Goal: Task Accomplishment & Management: Complete application form

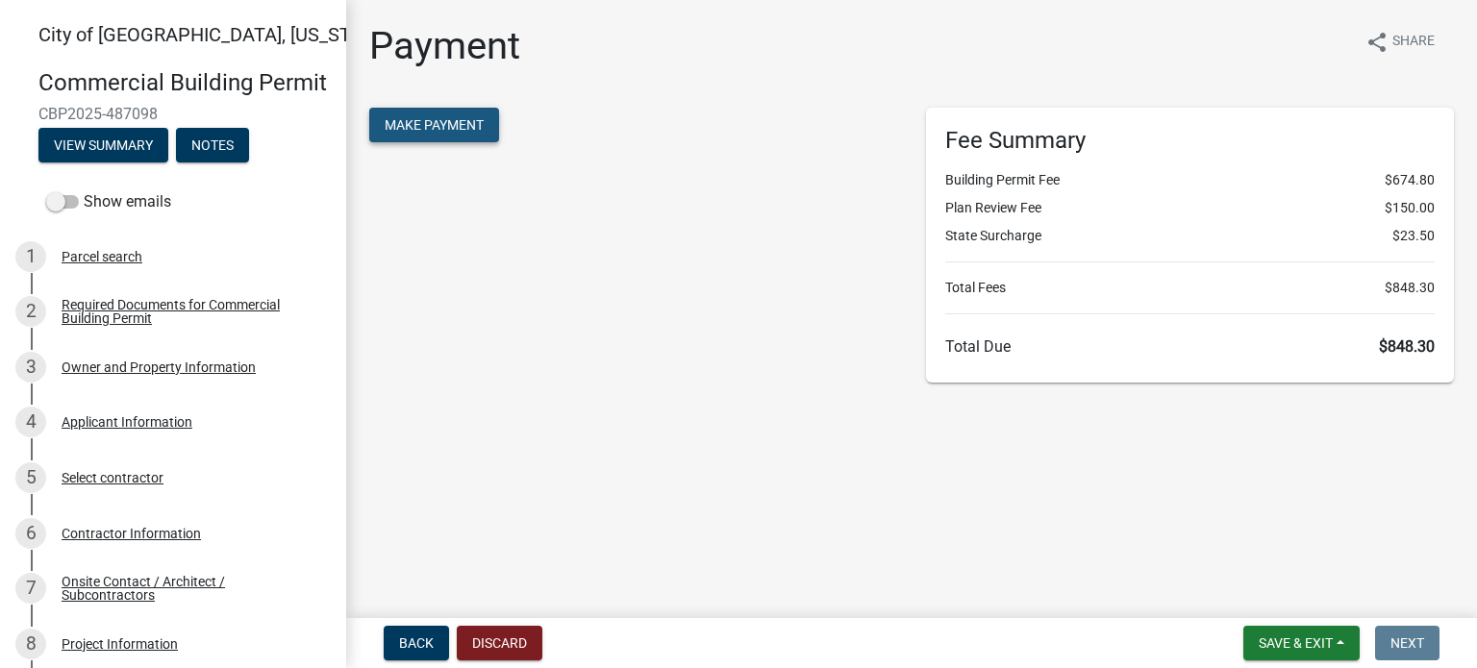
click at [434, 130] on span "Make Payment" at bounding box center [434, 124] width 99 height 15
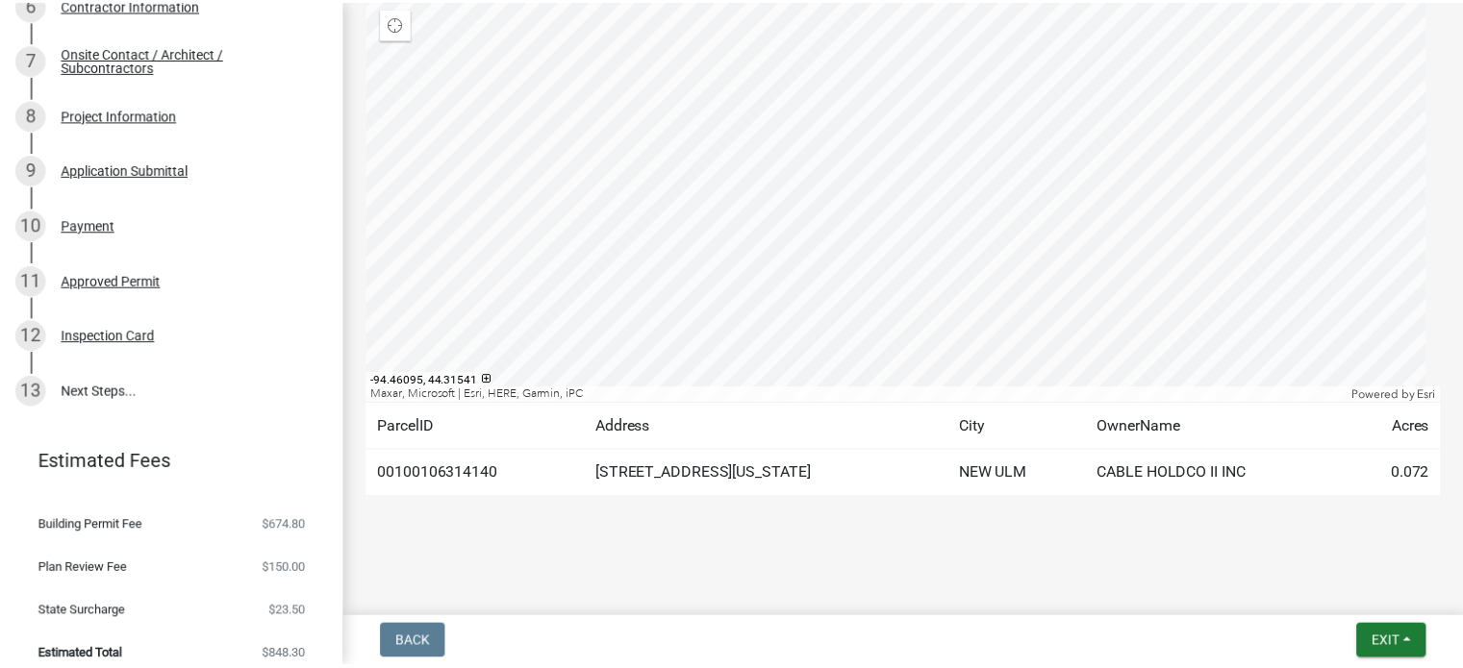
scroll to position [573, 0]
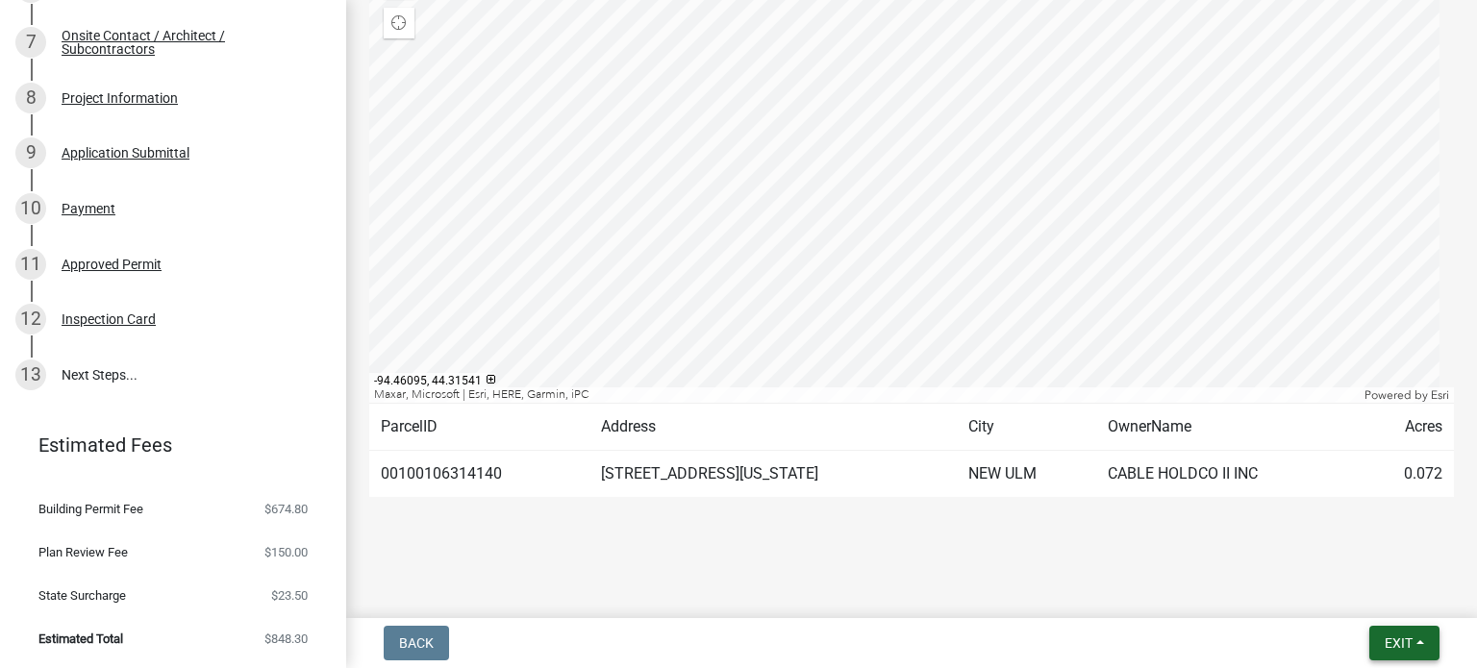
click at [1391, 641] on span "Exit" at bounding box center [1399, 643] width 28 height 15
click at [1355, 586] on button "Save & Exit" at bounding box center [1364, 593] width 154 height 46
